Goal: Information Seeking & Learning: Check status

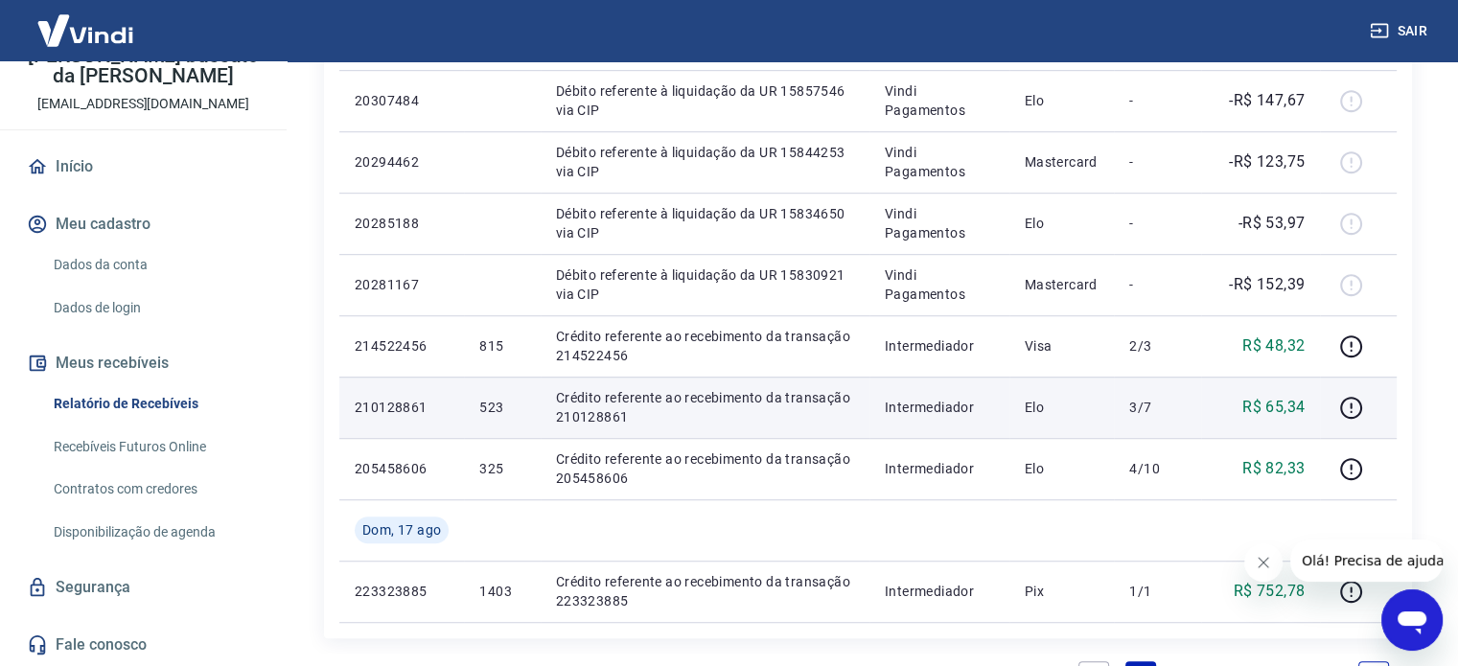
scroll to position [1150, 0]
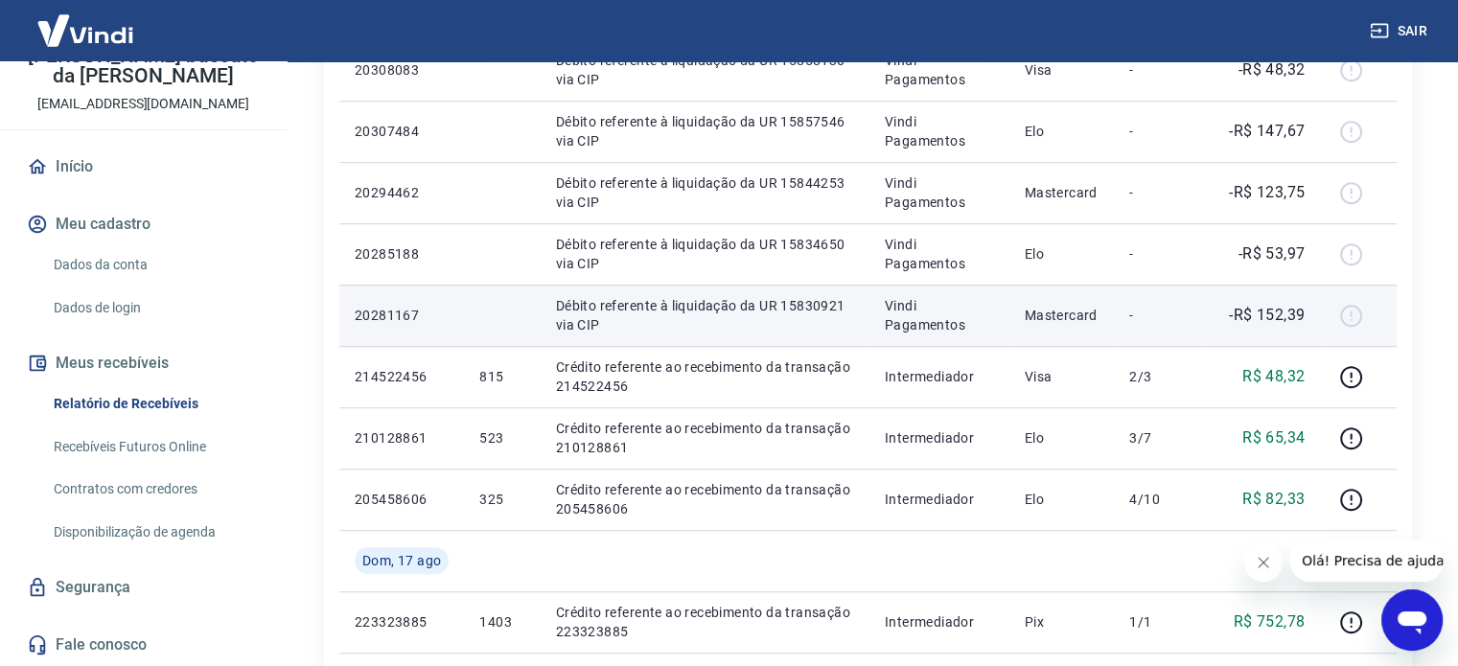
click at [743, 325] on p "Débito referente à liquidação da UR 15830921 via CIP" at bounding box center [705, 315] width 298 height 38
click at [403, 313] on p "20281167" at bounding box center [402, 315] width 94 height 19
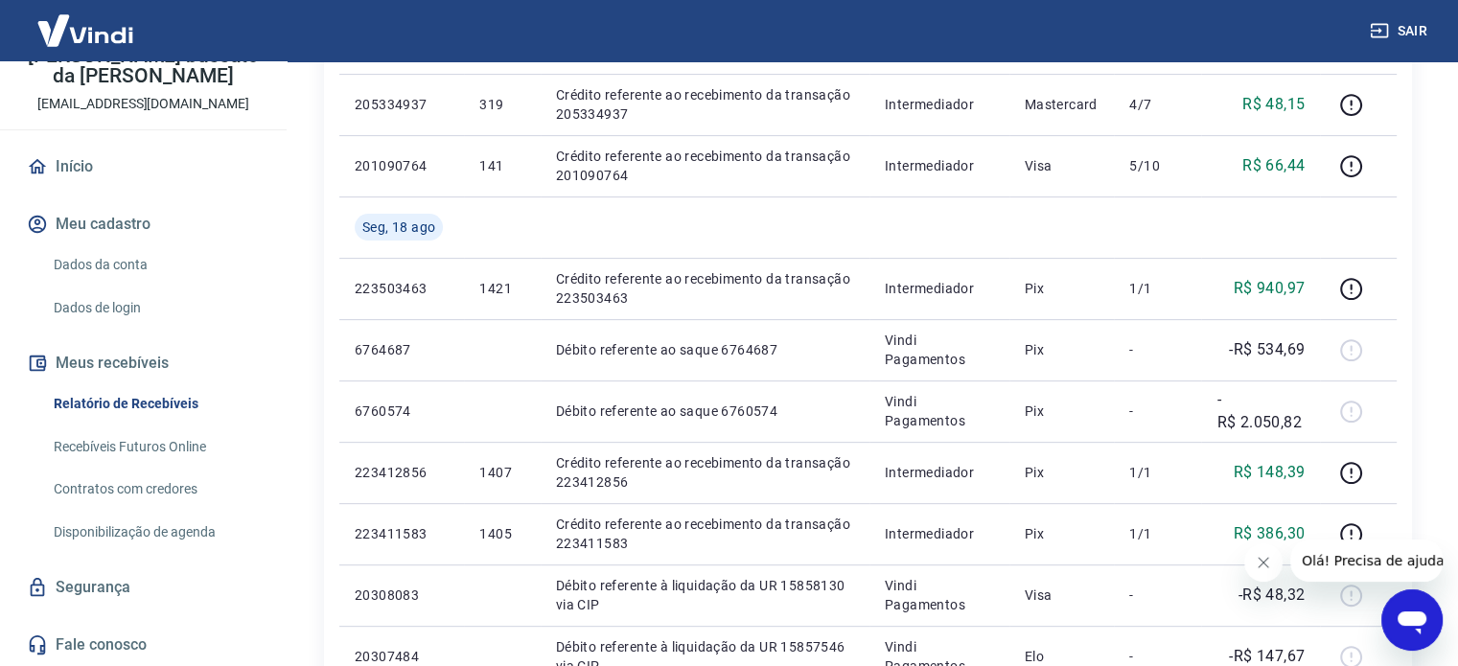
scroll to position [671, 0]
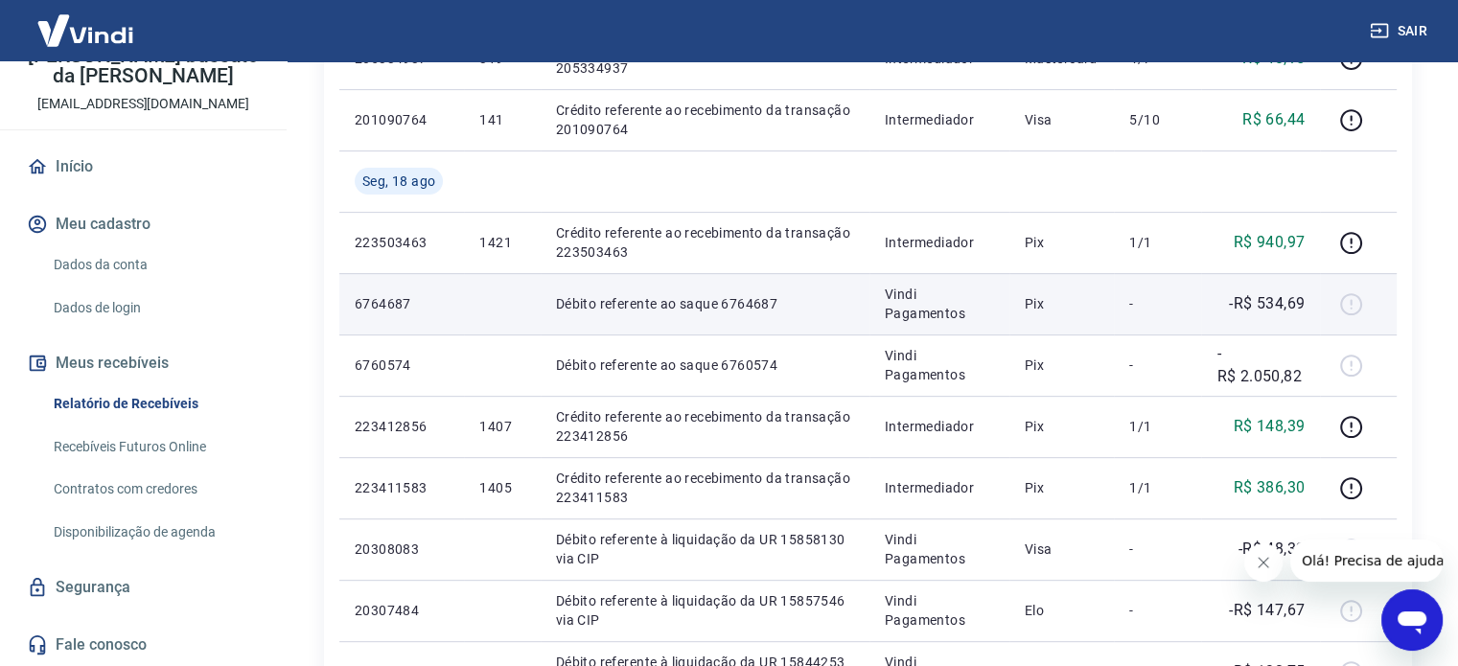
click at [713, 303] on p "Débito referente ao saque 6764687" at bounding box center [705, 303] width 298 height 19
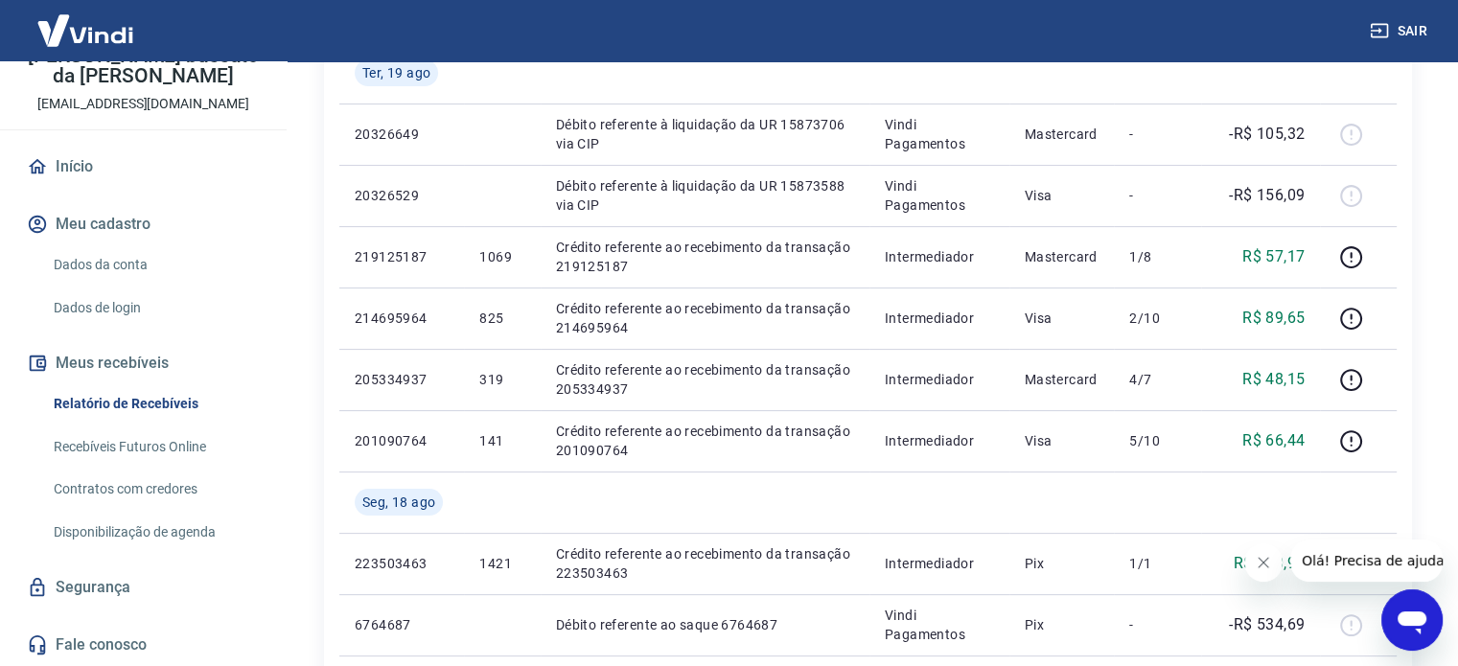
scroll to position [383, 0]
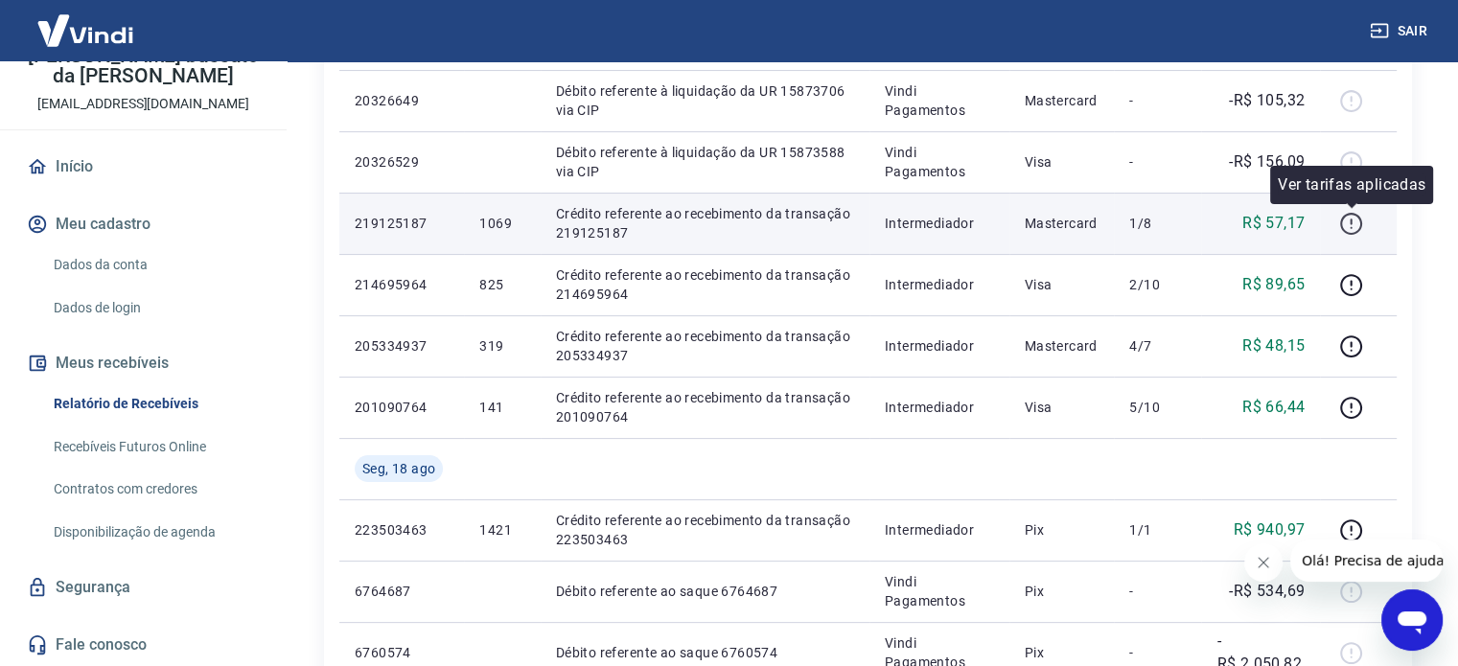
click at [1353, 227] on icon "button" at bounding box center [1351, 224] width 24 height 24
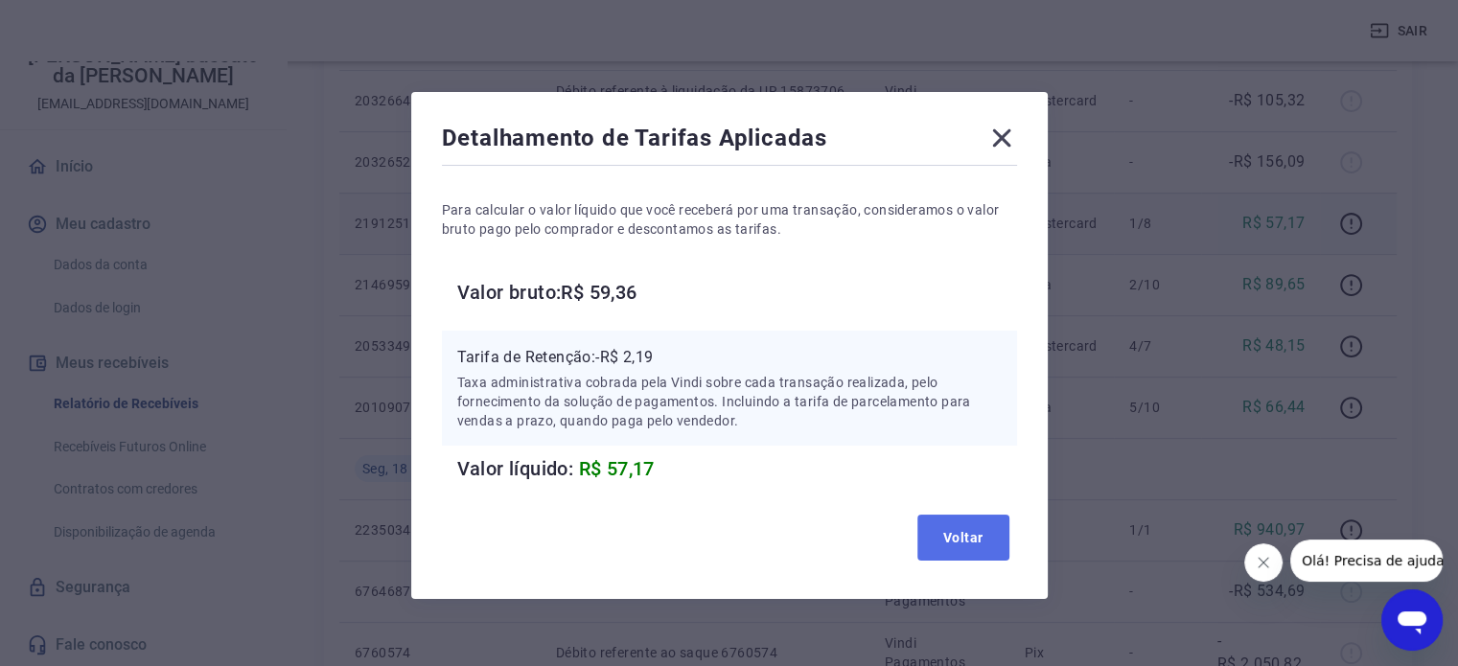
click at [955, 532] on button "Voltar" at bounding box center [963, 538] width 92 height 46
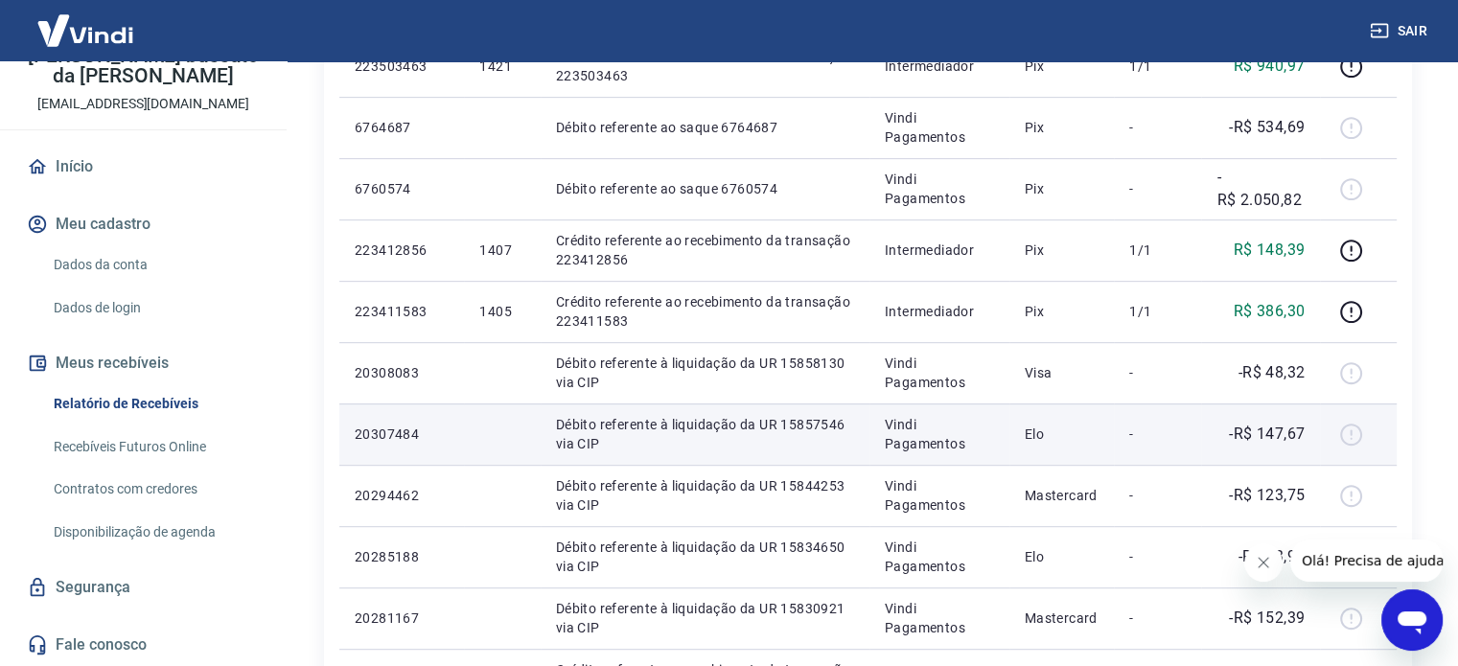
scroll to position [767, 0]
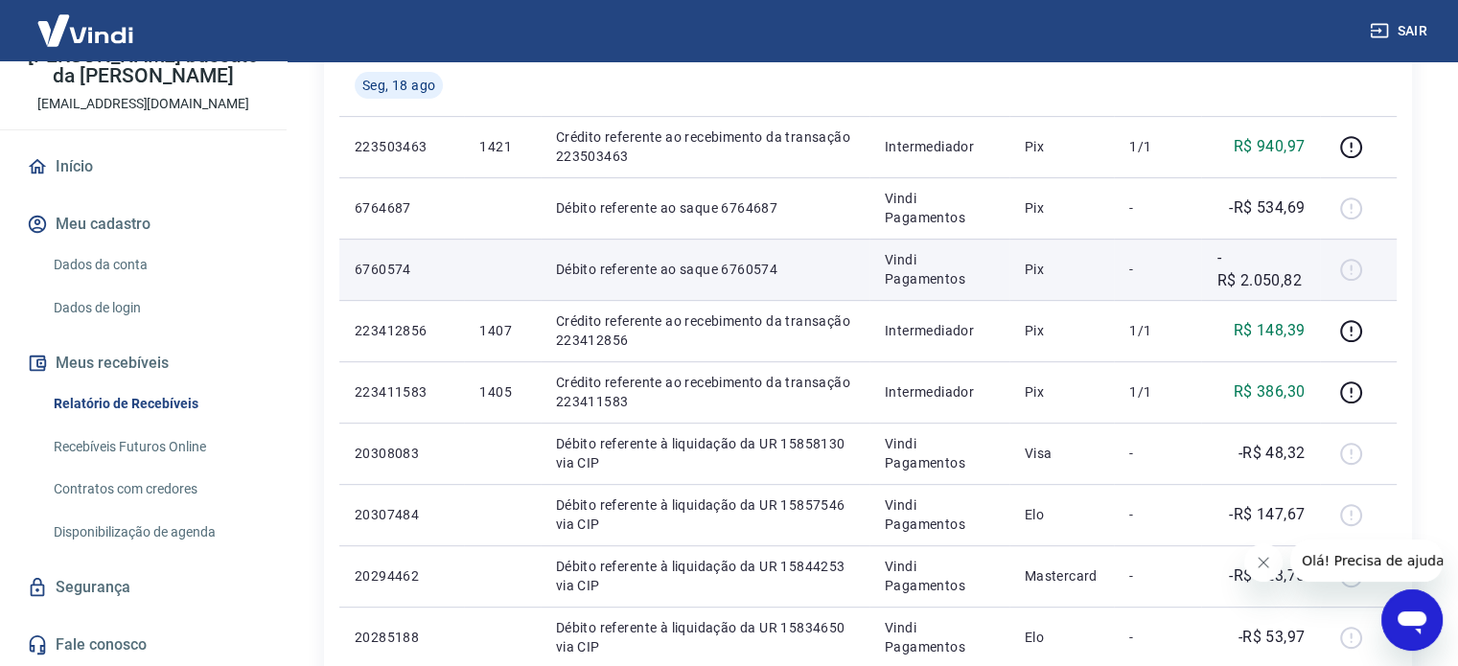
click at [1012, 267] on td "Pix" at bounding box center [1061, 269] width 105 height 61
drag, startPoint x: 1173, startPoint y: 268, endPoint x: 1224, endPoint y: 272, distance: 50.9
click at [1181, 271] on p "-" at bounding box center [1157, 269] width 57 height 19
click at [1249, 275] on p "-R$ 2.050,82" at bounding box center [1260, 269] width 88 height 46
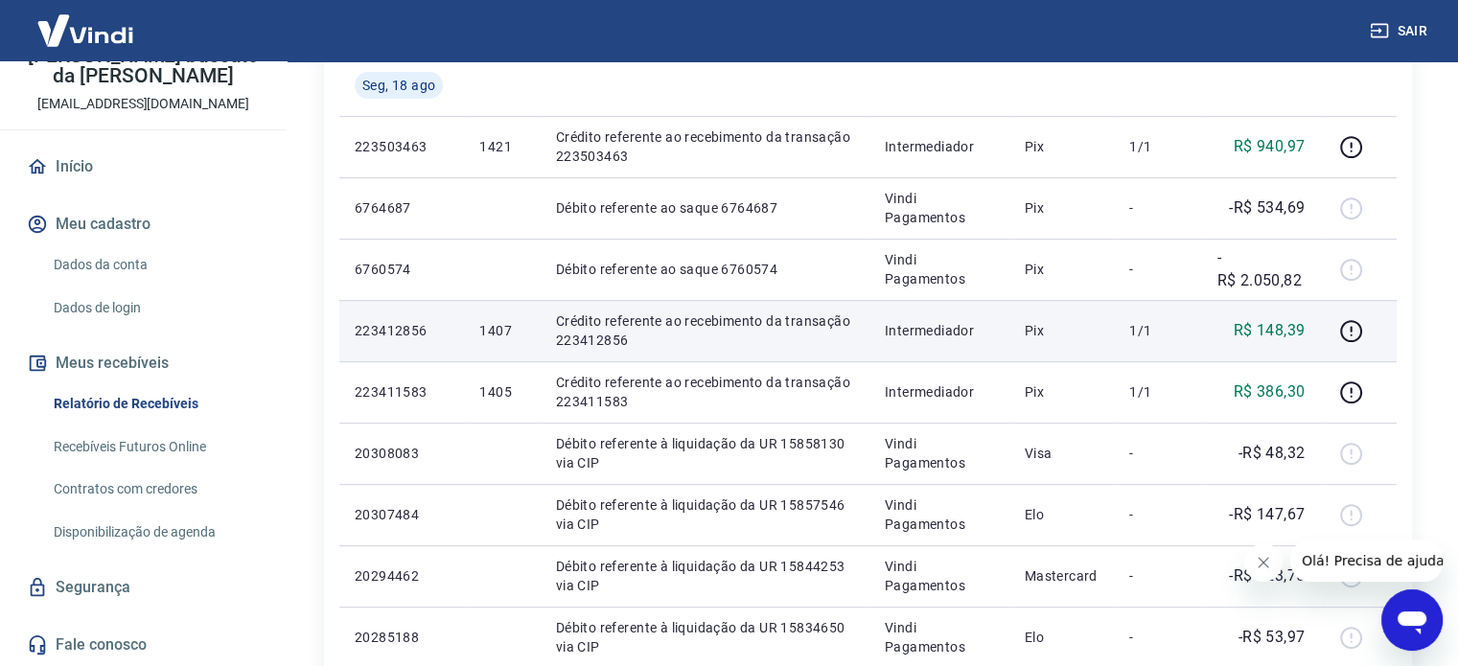
click at [739, 318] on p "Crédito referente ao recebimento da transação 223412856" at bounding box center [705, 331] width 298 height 38
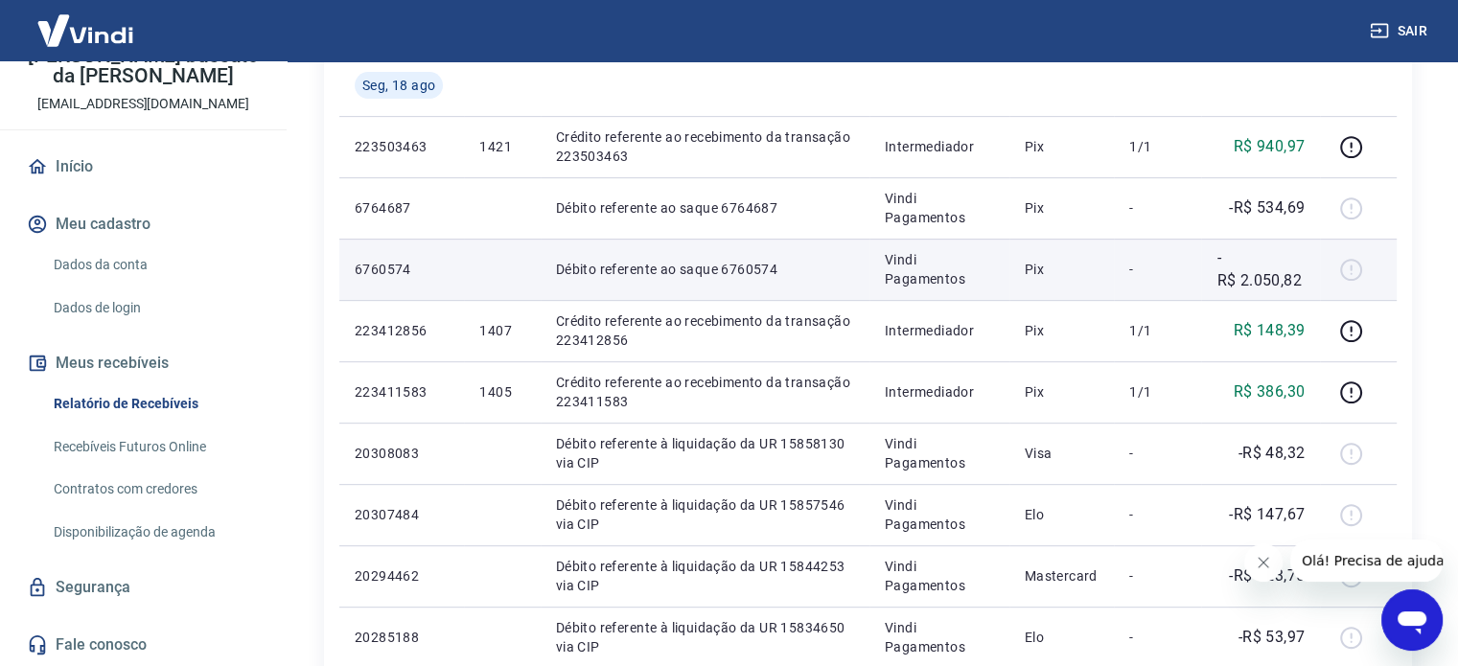
click at [725, 283] on td "Débito referente ao saque 6760574" at bounding box center [705, 269] width 329 height 61
click at [429, 285] on td "6760574" at bounding box center [401, 269] width 125 height 61
click at [373, 273] on p "6760574" at bounding box center [402, 269] width 94 height 19
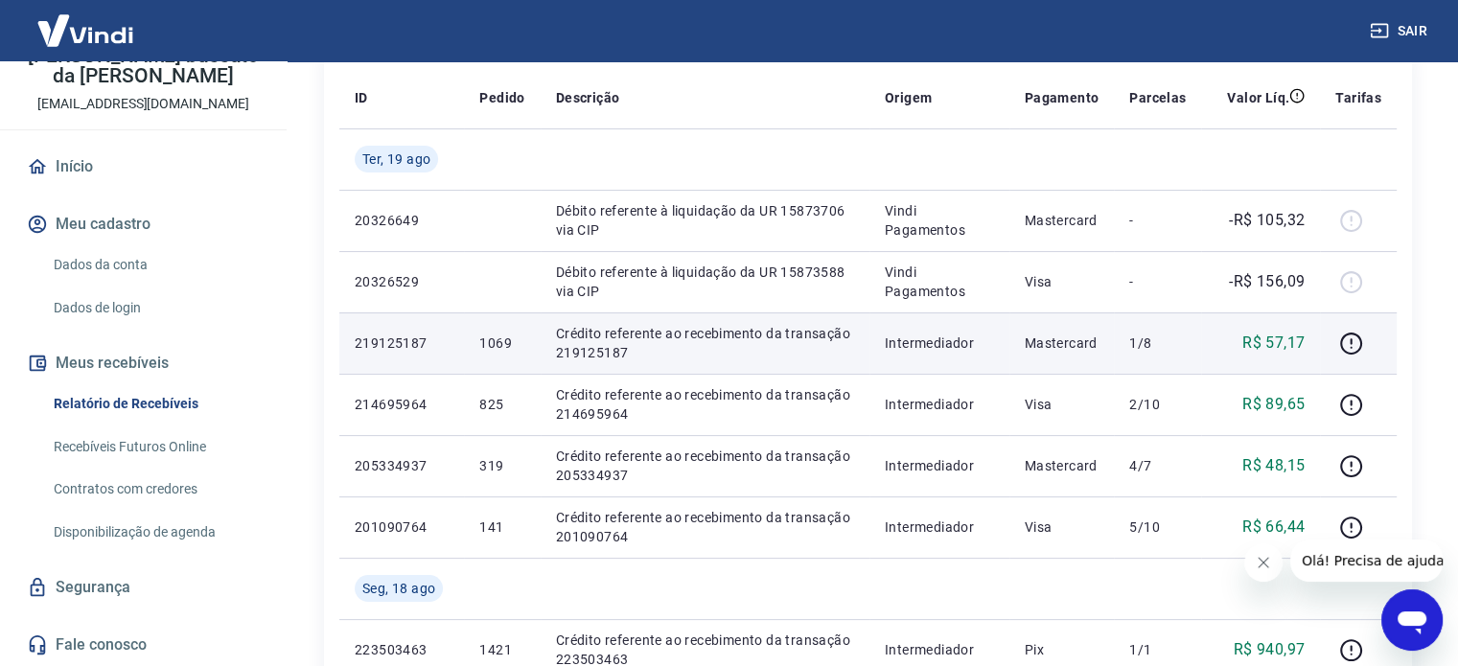
scroll to position [204, 0]
